Goal: Transaction & Acquisition: Purchase product/service

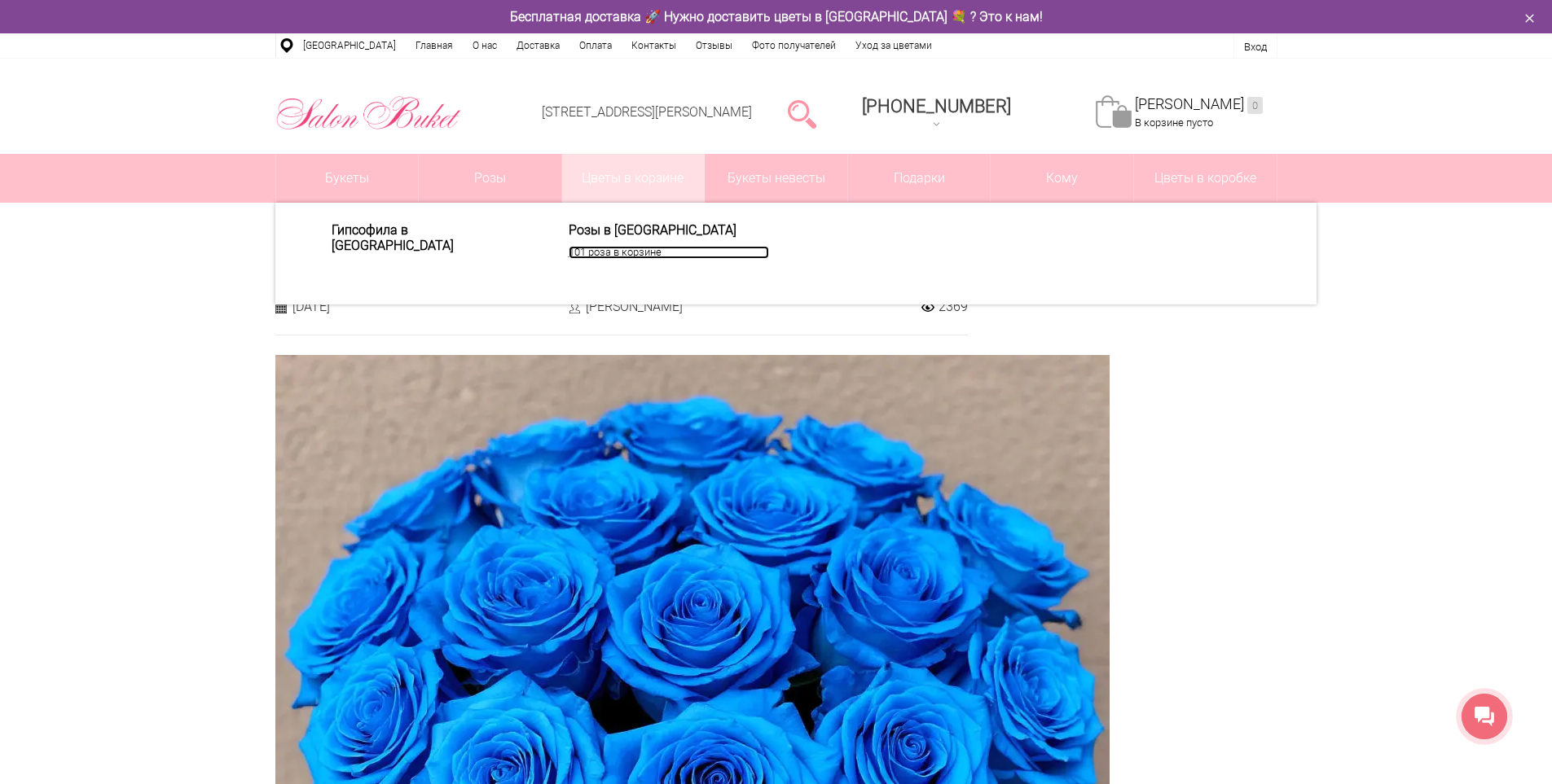
click at [762, 254] on link "101 роза в корзине" at bounding box center [669, 253] width 201 height 13
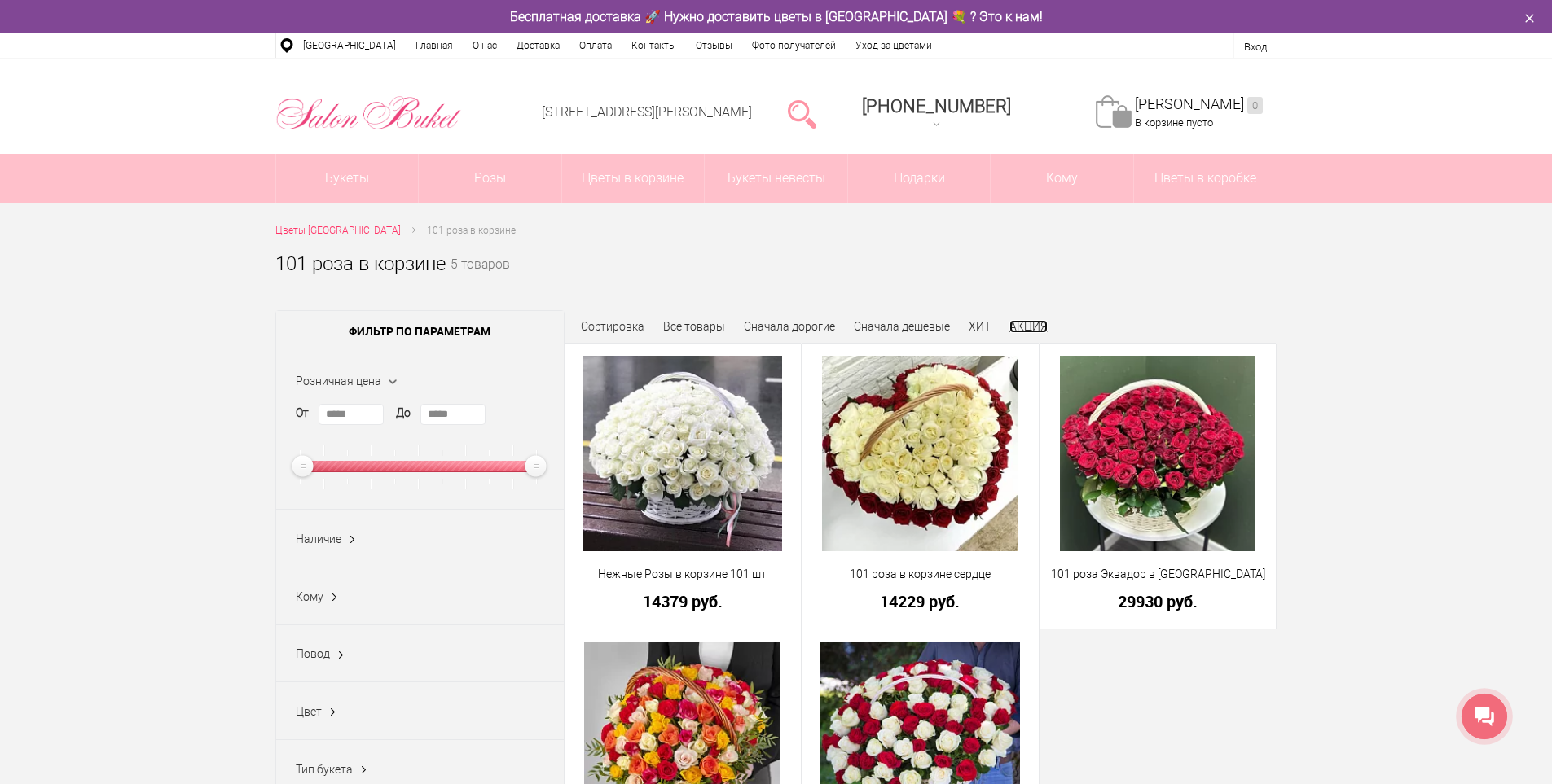
click at [1040, 325] on link "АКЦИЯ" at bounding box center [1029, 326] width 39 height 13
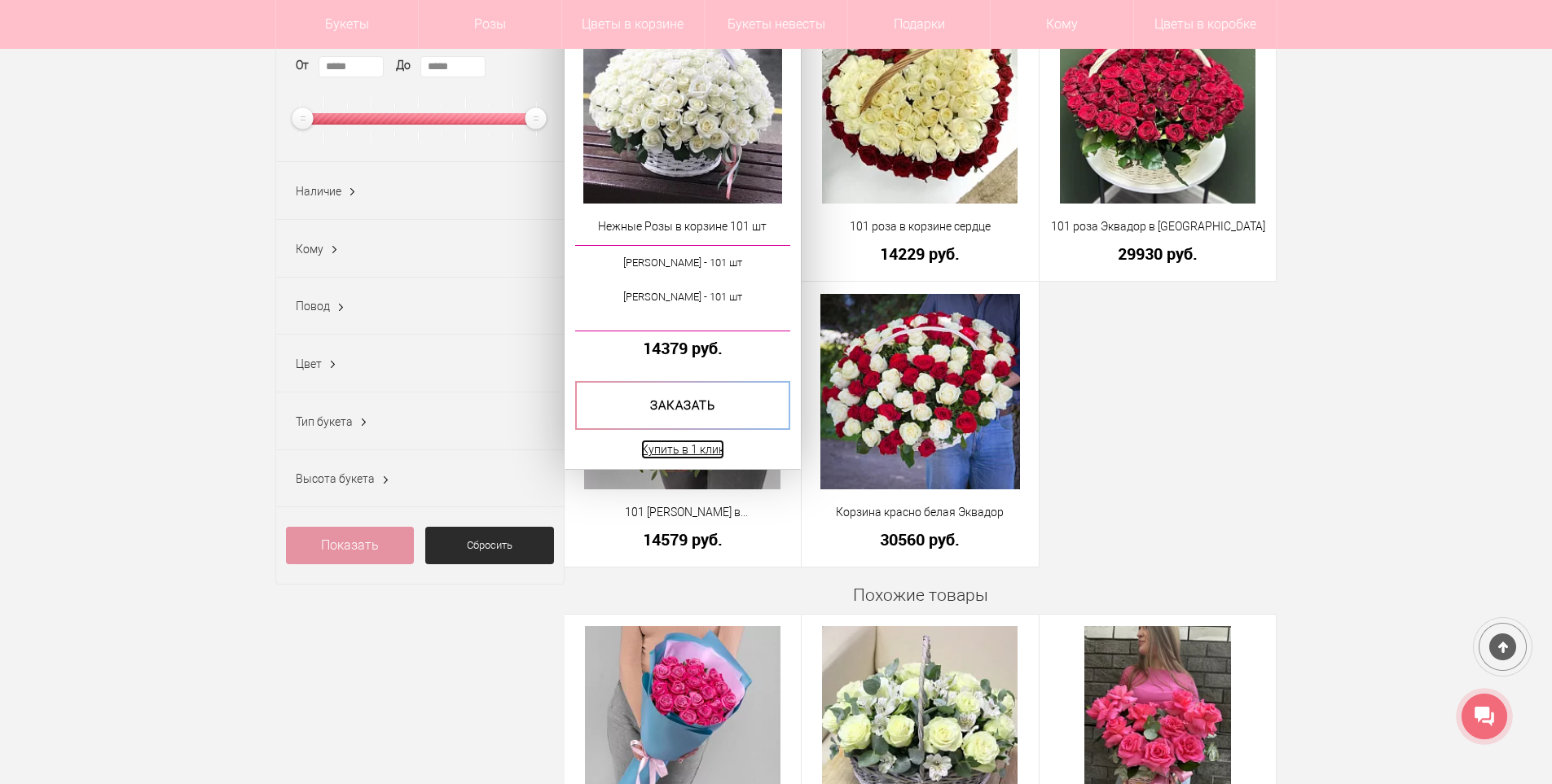
click at [678, 448] on link "Купить в 1 клик" at bounding box center [682, 450] width 83 height 19
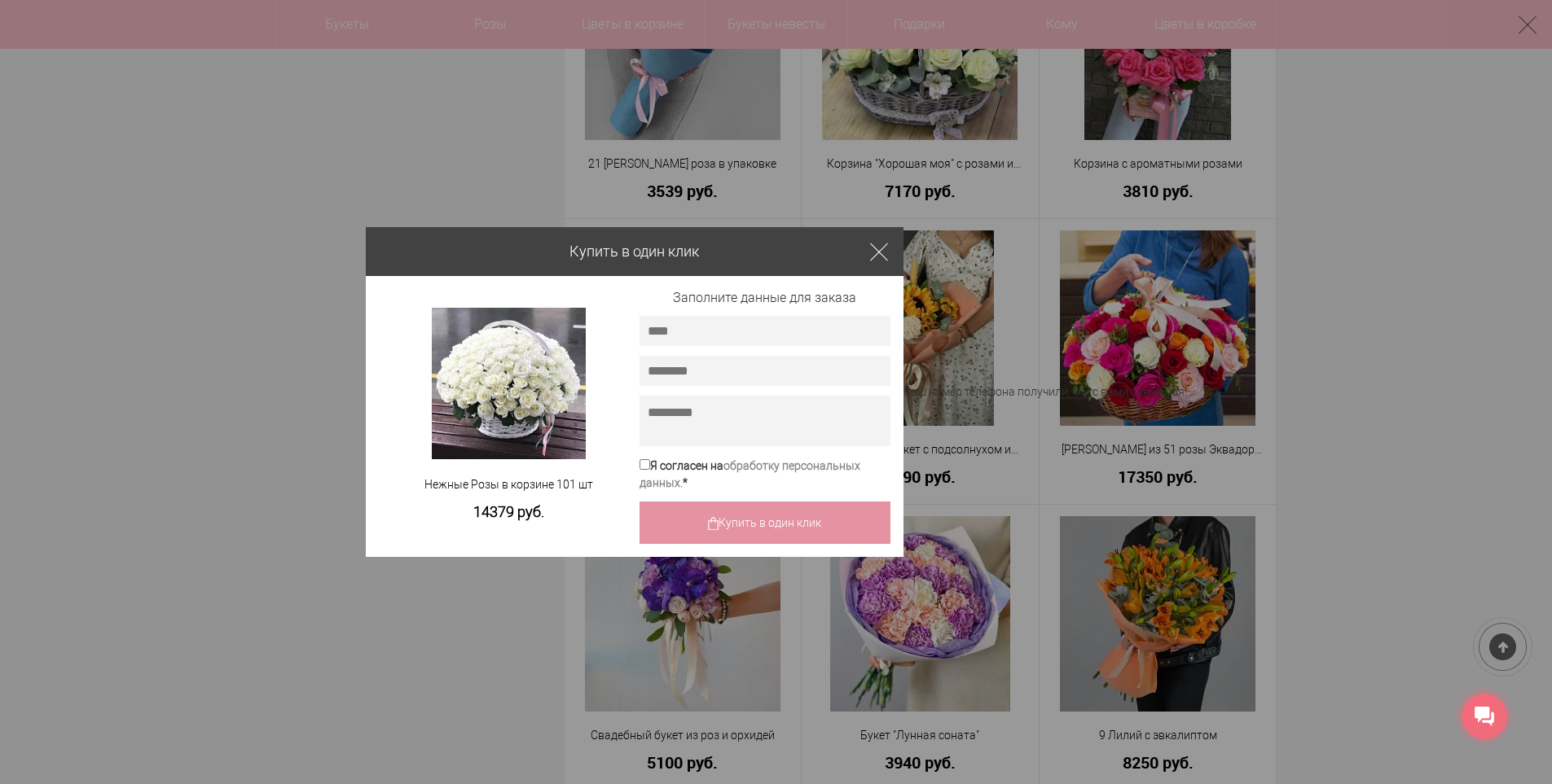
scroll to position [1382, 0]
